Goal: Task Accomplishment & Management: Use online tool/utility

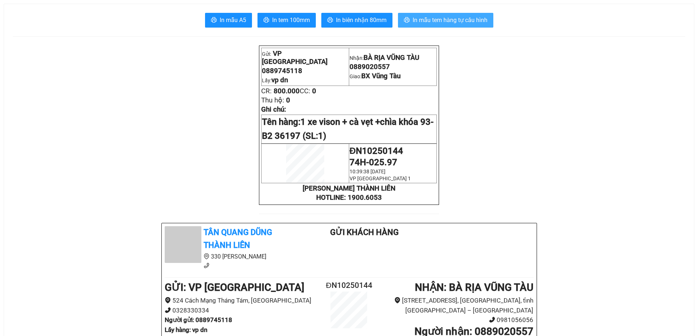
click at [430, 22] on span "In mẫu tem hàng tự cấu hình" at bounding box center [450, 19] width 75 height 9
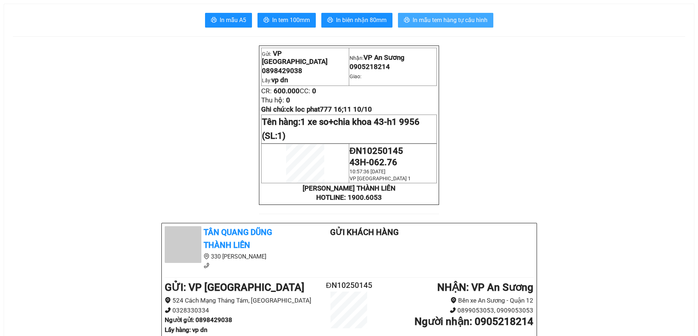
click at [464, 18] on span "In mẫu tem hàng tự cấu hình" at bounding box center [450, 19] width 75 height 9
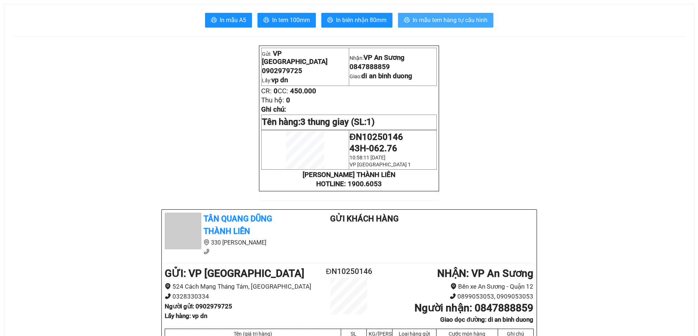
click at [467, 15] on span "In mẫu tem hàng tự cấu hình" at bounding box center [450, 19] width 75 height 9
